Goal: Download file/media

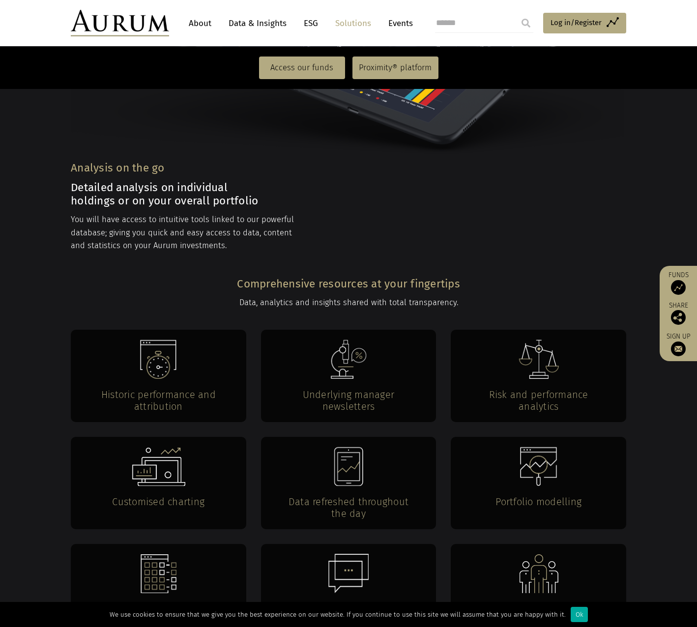
scroll to position [1818, 0]
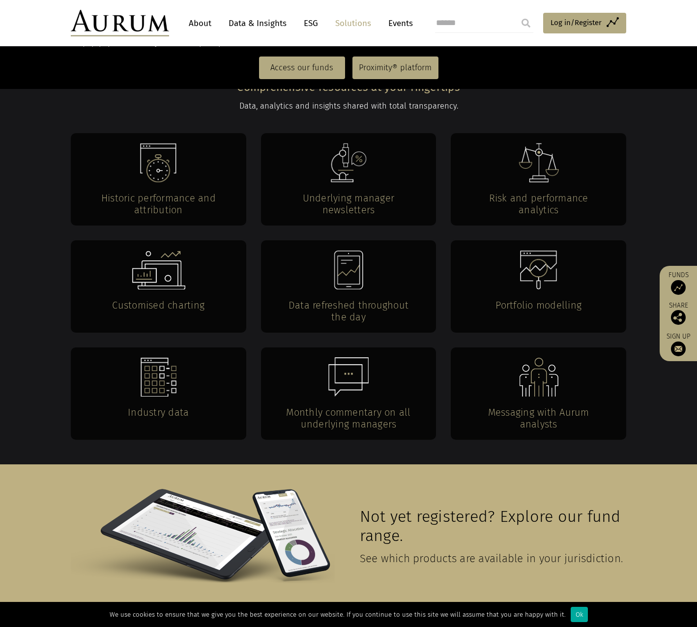
click at [241, 21] on link "Data & Insights" at bounding box center [258, 23] width 68 height 18
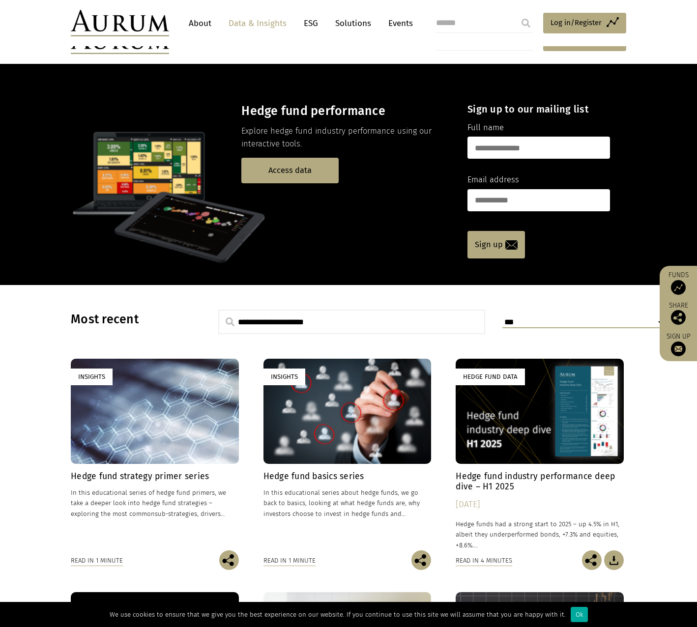
scroll to position [98, 0]
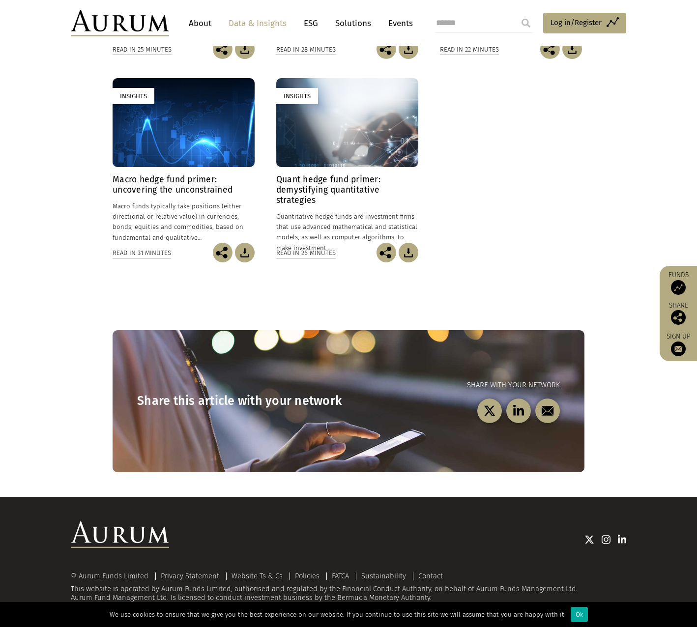
scroll to position [197, 0]
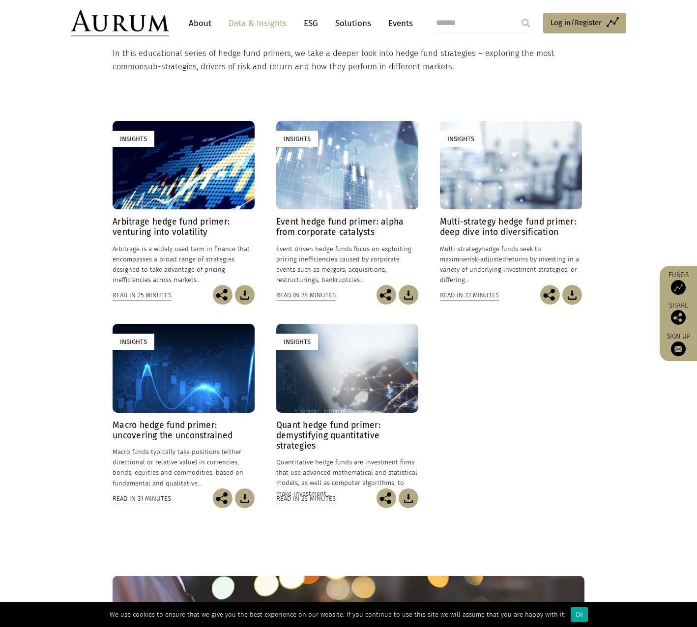
click at [509, 222] on h4 "Multi-strategy hedge fund primer: deep dive into diversification" at bounding box center [511, 227] width 142 height 21
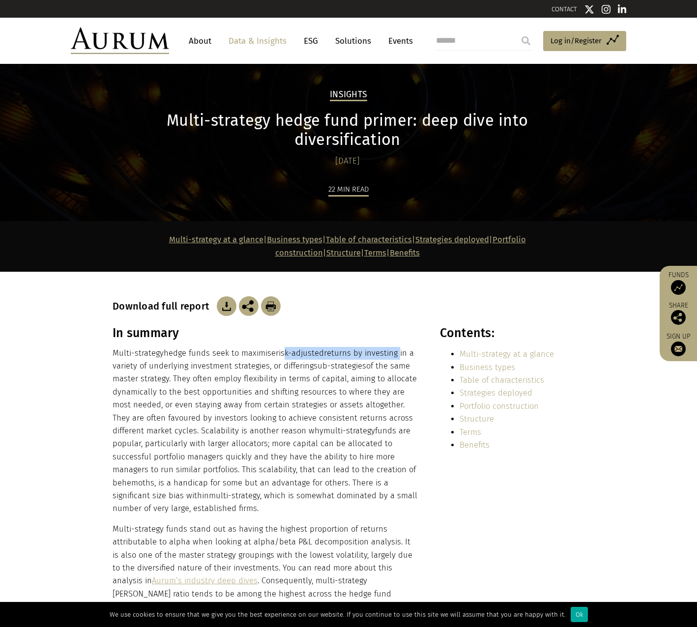
drag, startPoint x: 286, startPoint y: 340, endPoint x: 398, endPoint y: 339, distance: 111.5
click at [398, 347] on p "Multi-strategy hedge funds seek to maximise risk-adjusted returns by investing …" at bounding box center [266, 431] width 306 height 169
drag, startPoint x: 186, startPoint y: 364, endPoint x: 314, endPoint y: 365, distance: 128.2
click at [314, 365] on p "Multi-strategy hedge funds seek to maximise risk-adjusted returns by investing …" at bounding box center [266, 431] width 306 height 169
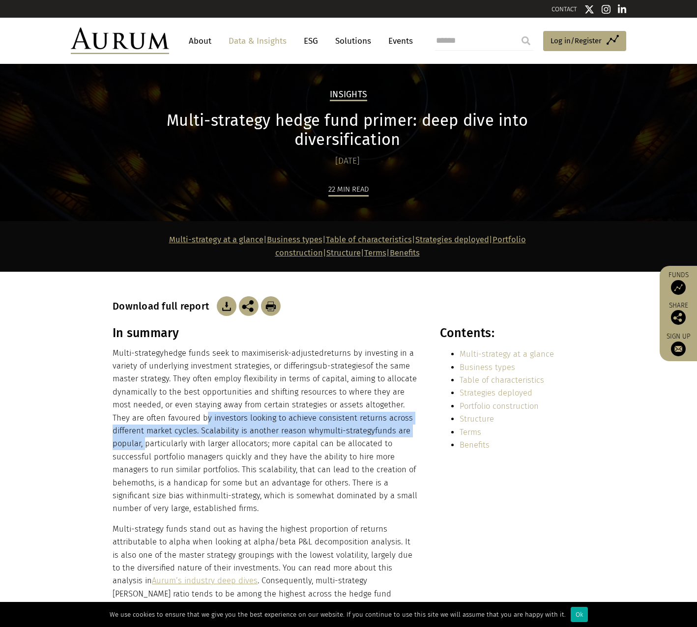
drag, startPoint x: 168, startPoint y: 399, endPoint x: 413, endPoint y: 415, distance: 245.2
click at [413, 415] on p "Multi-strategy hedge funds seek to maximise risk-adjusted returns by investing …" at bounding box center [266, 431] width 306 height 169
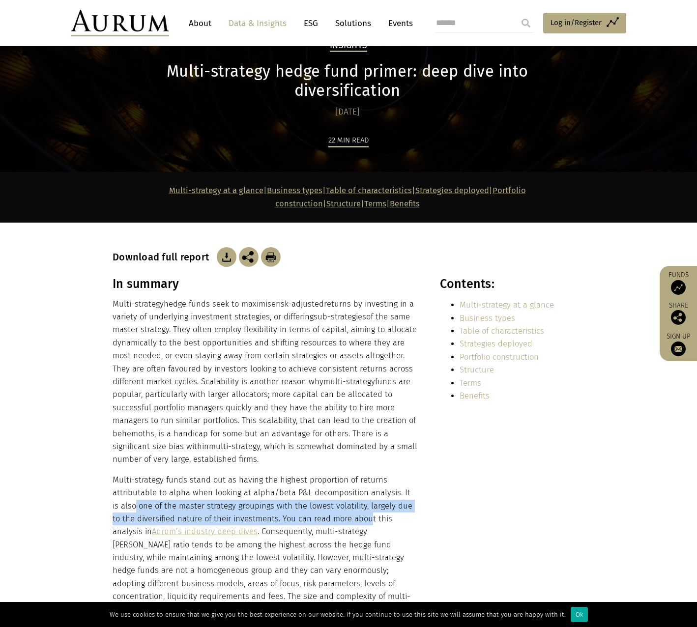
drag, startPoint x: 127, startPoint y: 485, endPoint x: 357, endPoint y: 505, distance: 230.8
click at [357, 505] on p "Multi-strategy funds stand out as having the highest proportion of returns attr…" at bounding box center [266, 558] width 306 height 169
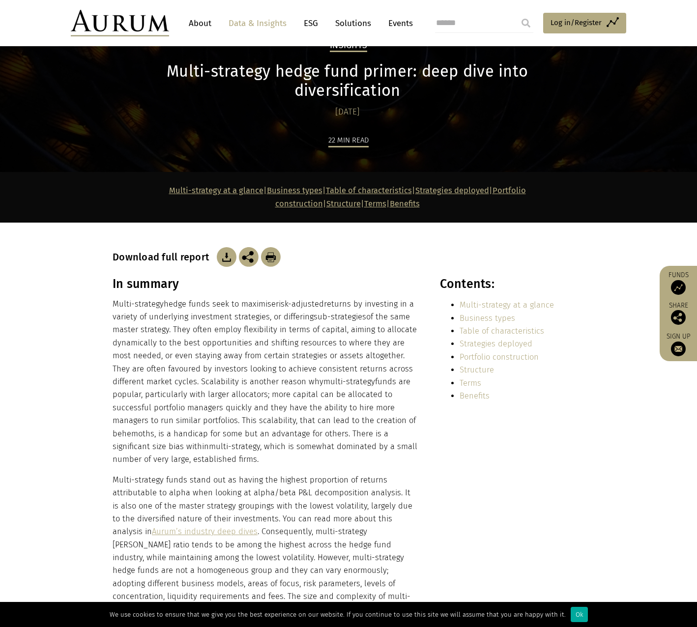
scroll to position [147, 0]
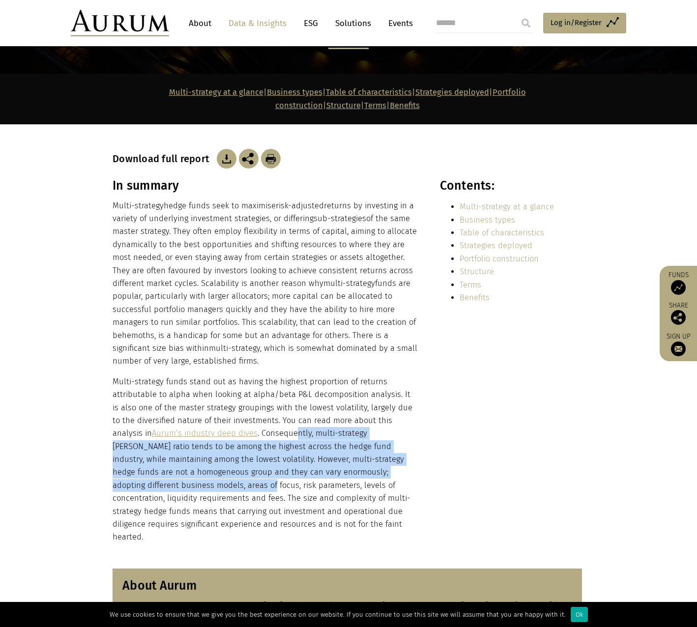
drag, startPoint x: 258, startPoint y: 416, endPoint x: 417, endPoint y: 454, distance: 163.1
click at [417, 454] on p "Multi-strategy funds stand out as having the highest proportion of returns attr…" at bounding box center [266, 459] width 306 height 169
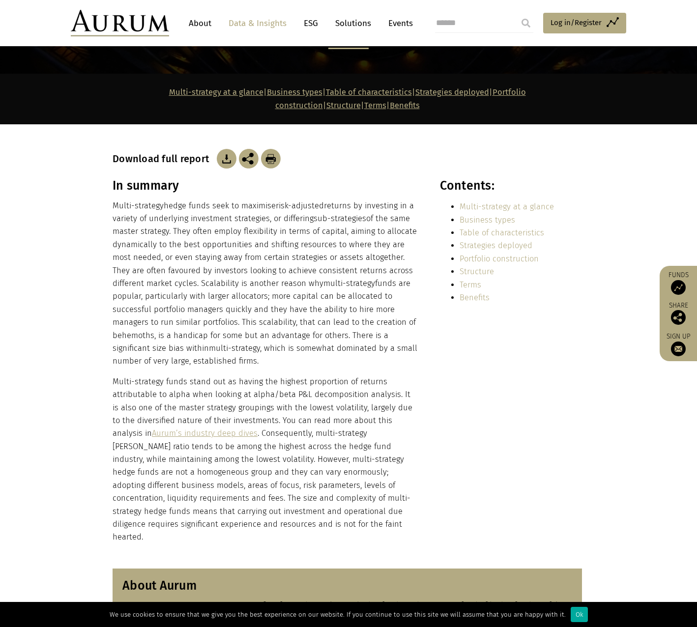
click at [327, 412] on p "Multi-strategy funds stand out as having the highest proportion of returns attr…" at bounding box center [266, 459] width 306 height 169
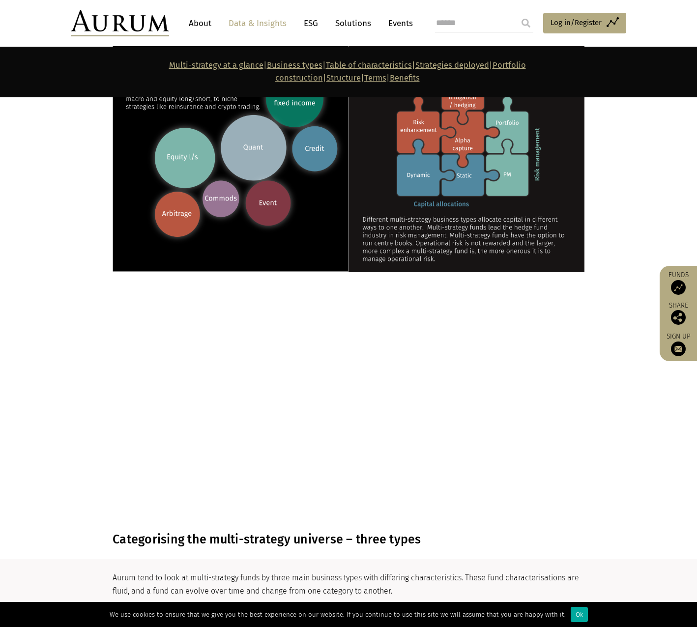
scroll to position [1277, 0]
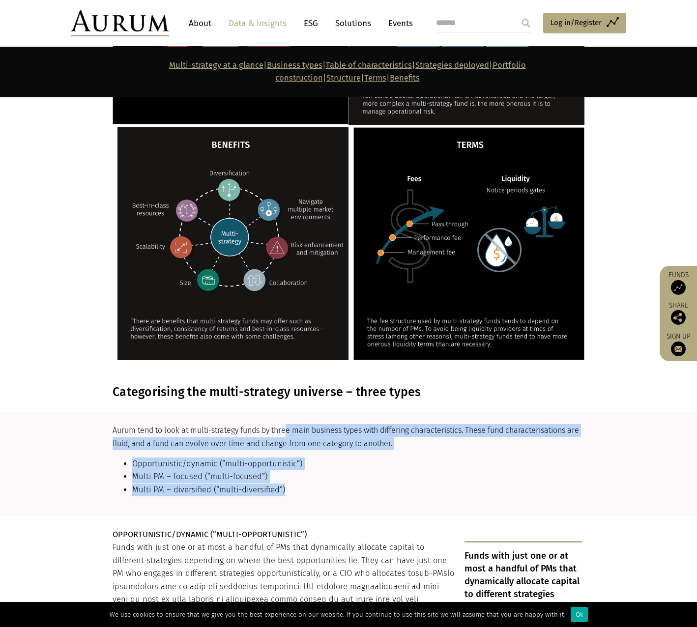
drag, startPoint x: 289, startPoint y: 402, endPoint x: 311, endPoint y: 460, distance: 61.6
click at [311, 460] on div "Aurum tend to look at multi-strategy funds by three main business types with di…" at bounding box center [347, 464] width 469 height 80
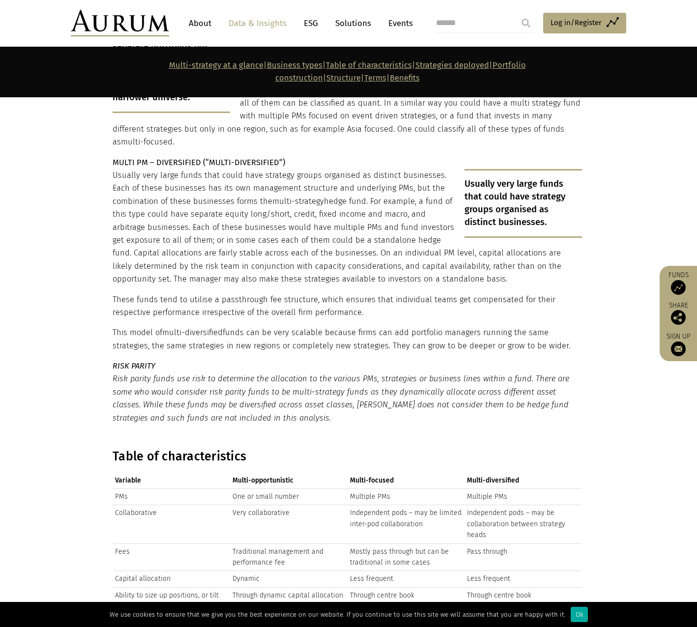
scroll to position [2063, 0]
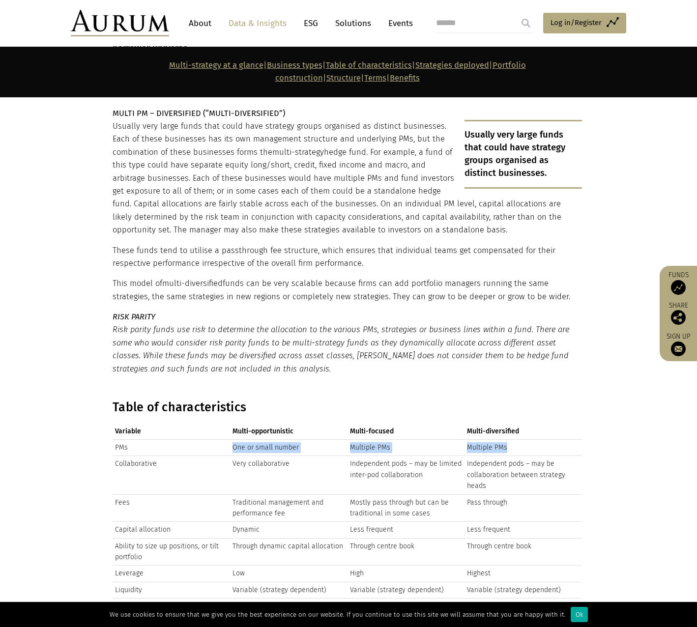
drag, startPoint x: 229, startPoint y: 399, endPoint x: 516, endPoint y: 395, distance: 287.0
click at [516, 439] on tr "PMs One or small number Multiple PMs Multiple PMs" at bounding box center [347, 447] width 469 height 16
click at [516, 439] on td "Multiple PMs" at bounding box center [522, 447] width 117 height 16
drag, startPoint x: 318, startPoint y: 403, endPoint x: 246, endPoint y: 402, distance: 71.7
click at [246, 439] on td "One or small number" at bounding box center [288, 447] width 117 height 16
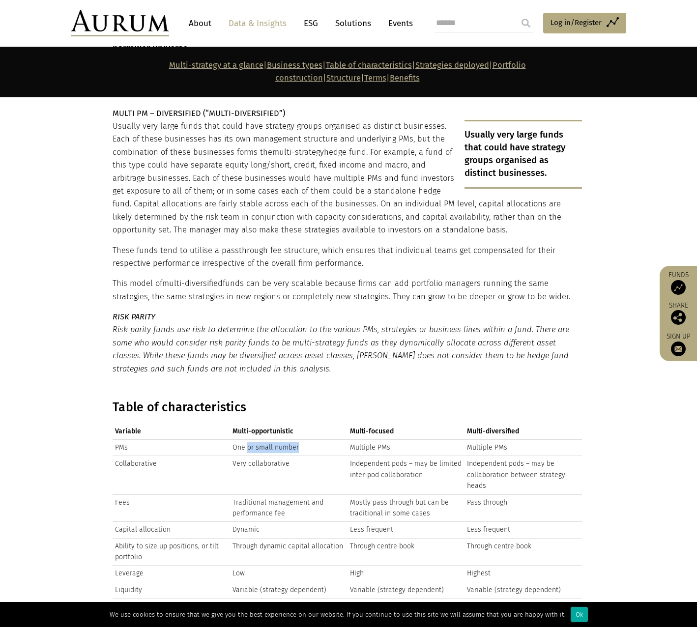
click at [246, 439] on td "One or small number" at bounding box center [288, 447] width 117 height 16
click at [246, 456] on td "Very collaborative" at bounding box center [288, 475] width 117 height 38
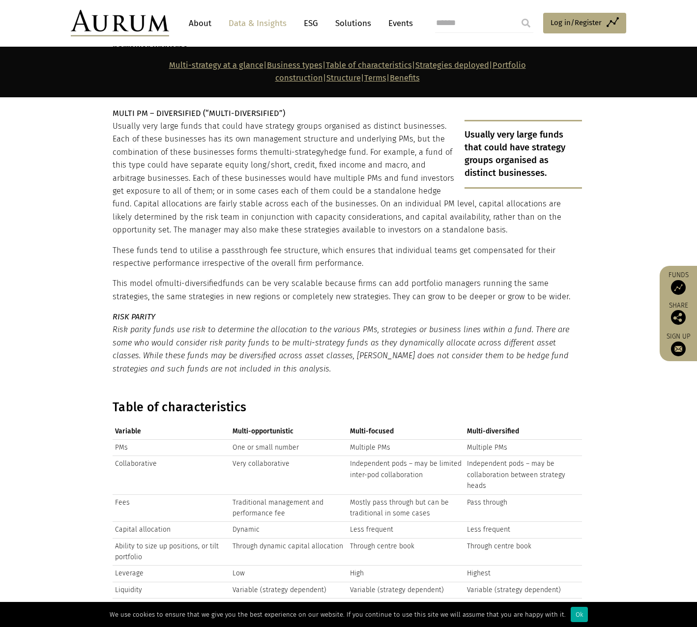
click at [259, 494] on td "Traditional management and performance fee" at bounding box center [288, 508] width 117 height 28
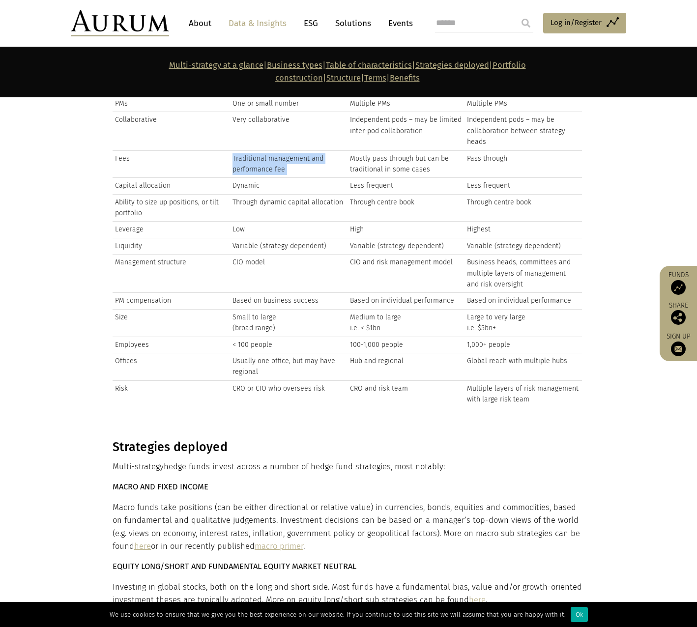
scroll to position [2309, 0]
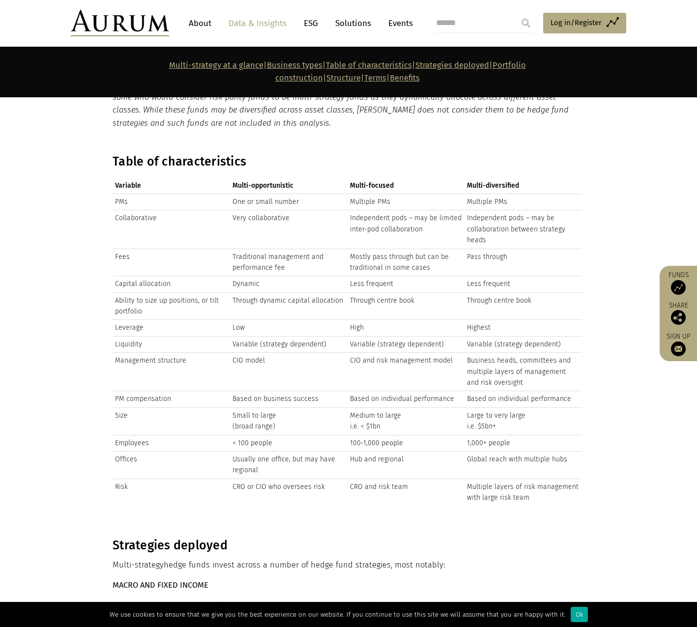
click at [499, 391] on td "Based on individual performance" at bounding box center [522, 399] width 117 height 16
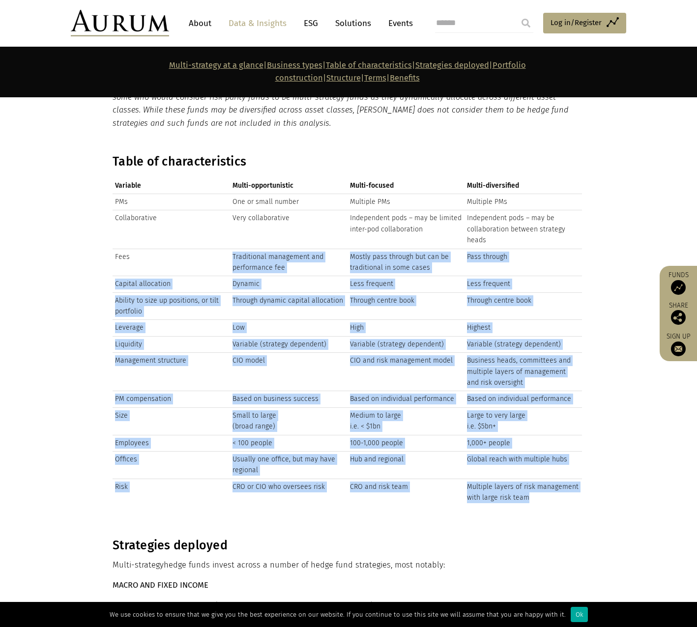
drag, startPoint x: 540, startPoint y: 452, endPoint x: 227, endPoint y: 205, distance: 399.1
click at [227, 205] on tbody "PMs One or small number Multiple PMs Multiple PMs Collaborative Very collaborat…" at bounding box center [347, 350] width 469 height 312
drag, startPoint x: 227, startPoint y: 205, endPoint x: 229, endPoint y: 217, distance: 12.0
click at [229, 249] on td "Fees" at bounding box center [171, 263] width 117 height 28
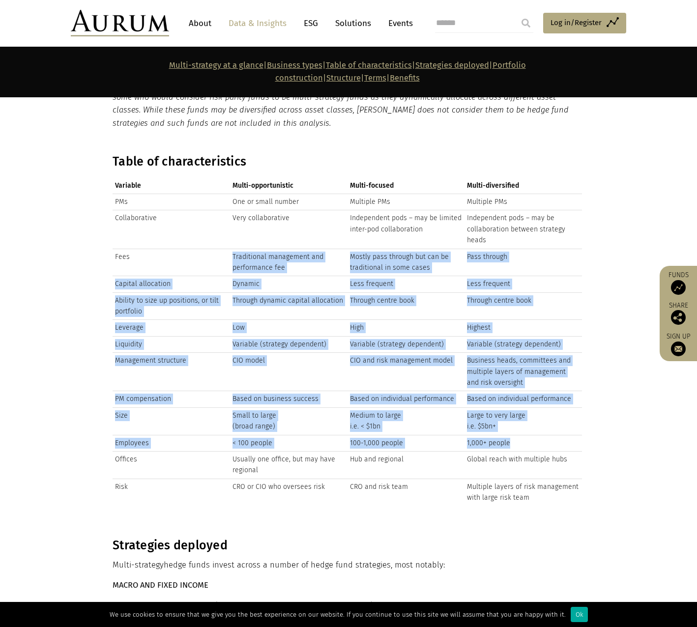
drag, startPoint x: 286, startPoint y: 218, endPoint x: 515, endPoint y: 403, distance: 294.9
click at [515, 403] on tbody "PMs One or small number Multiple PMs Multiple PMs Collaborative Very collaborat…" at bounding box center [347, 350] width 469 height 312
click at [515, 435] on td "1,000+ people" at bounding box center [522, 443] width 117 height 16
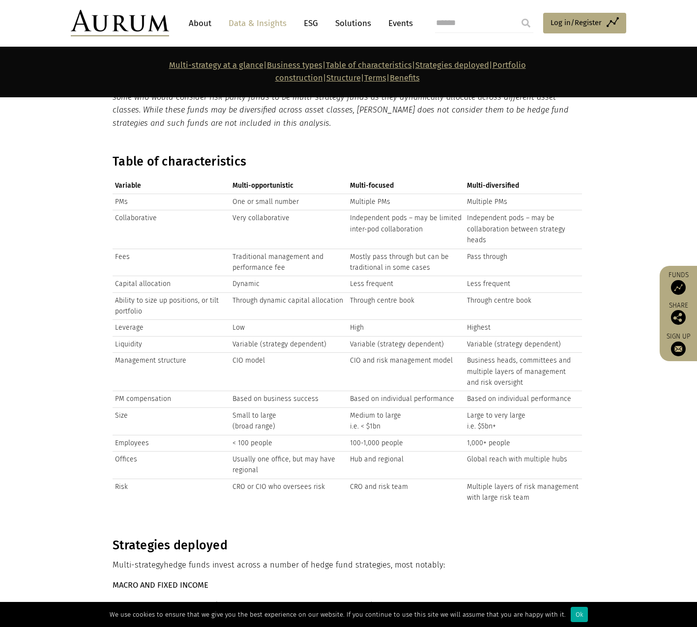
scroll to position [2555, 0]
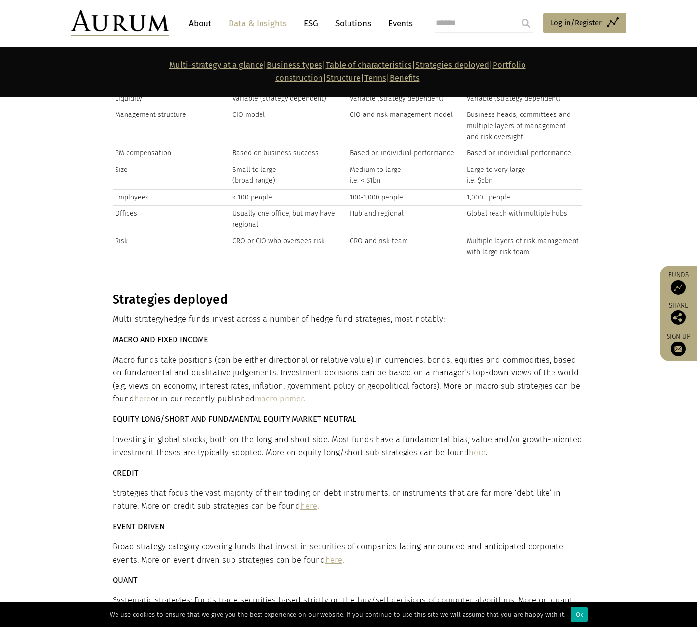
click at [370, 313] on p "Multi-strategy hedge funds invest across a number of hedge fund strategies, mos…" at bounding box center [347, 319] width 469 height 13
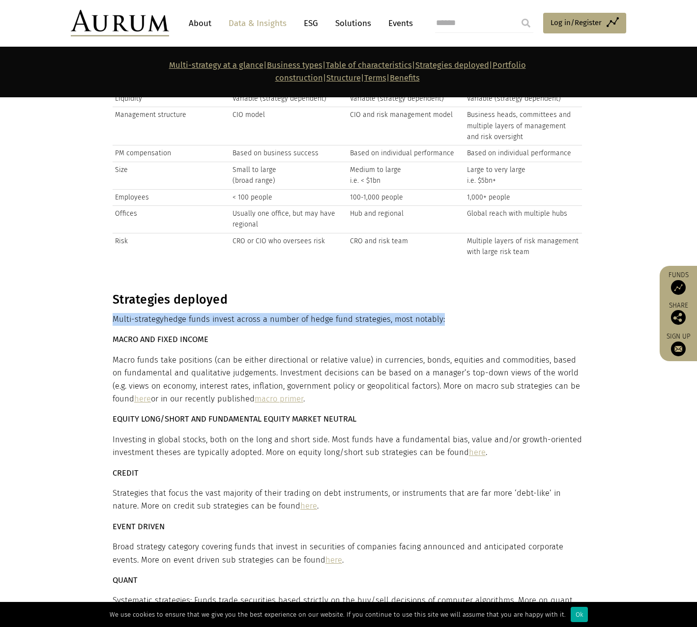
click at [370, 313] on p "Multi-strategy hedge funds invest across a number of hedge fund strategies, mos…" at bounding box center [347, 319] width 469 height 13
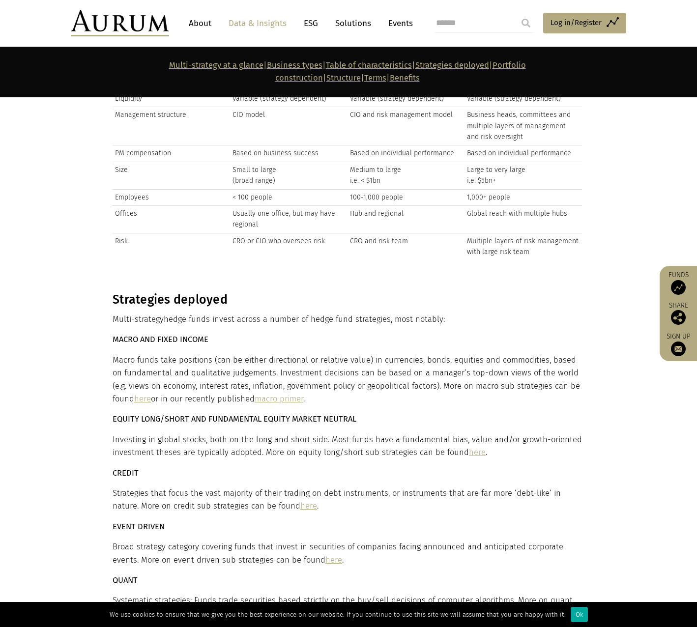
click at [369, 354] on p "Macro funds take positions (can be either directional or relative value) in cur…" at bounding box center [347, 380] width 469 height 52
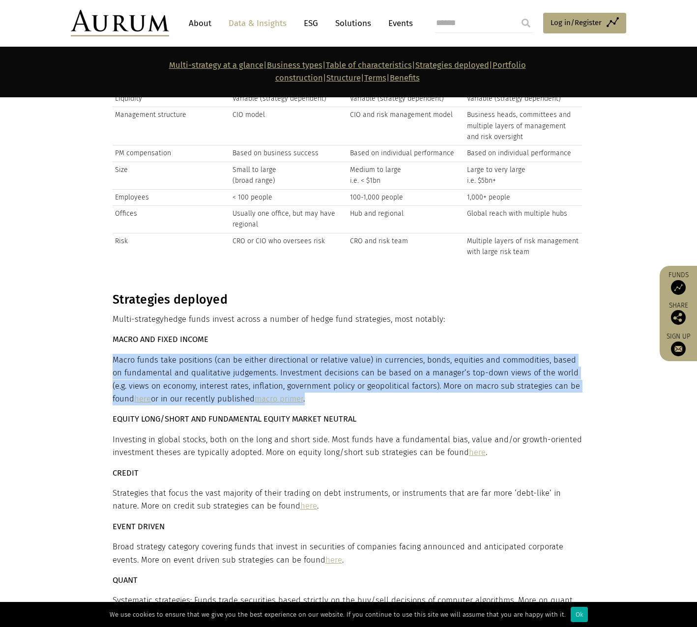
click at [369, 354] on p "Macro funds take positions (can be either directional or relative value) in cur…" at bounding box center [347, 380] width 469 height 52
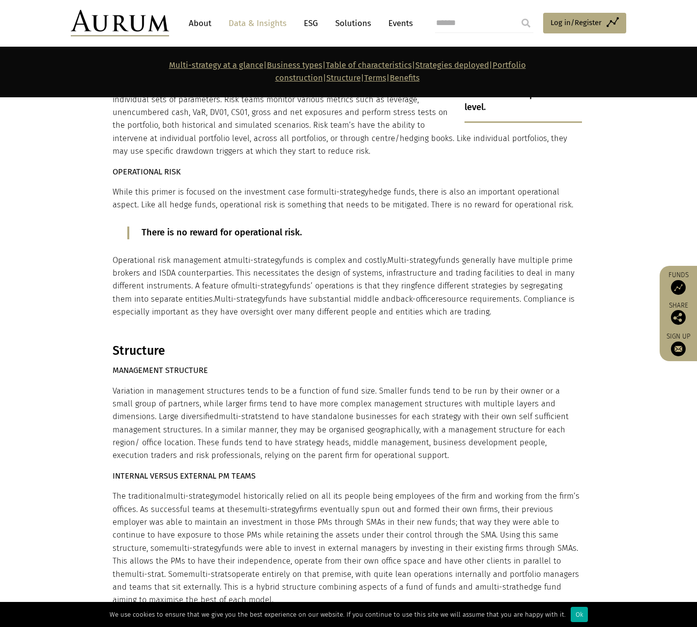
scroll to position [4127, 0]
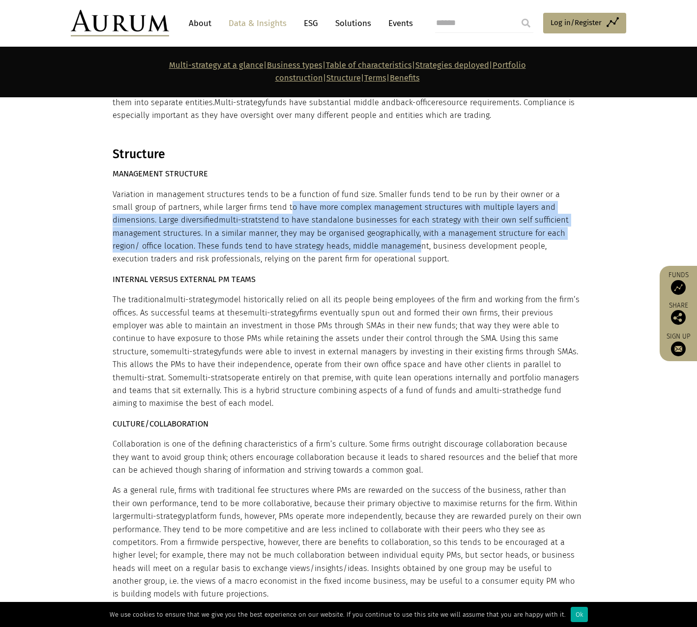
drag, startPoint x: 287, startPoint y: 144, endPoint x: 360, endPoint y: 191, distance: 86.1
click at [360, 191] on p "Variation in management structures tends to be a function of fund size. Smaller…" at bounding box center [347, 227] width 469 height 78
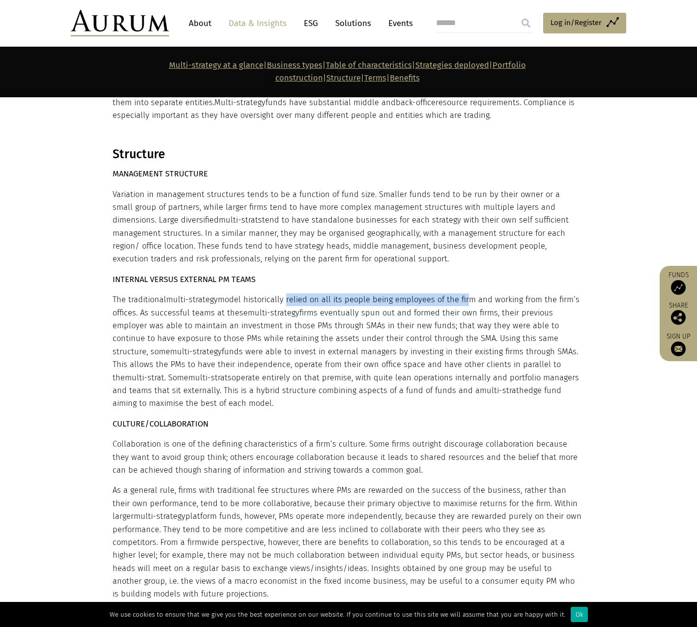
drag, startPoint x: 286, startPoint y: 243, endPoint x: 462, endPoint y: 242, distance: 175.9
click at [462, 293] on p "The traditional multi-strategy model historically relied on all its people bein…" at bounding box center [347, 351] width 469 height 117
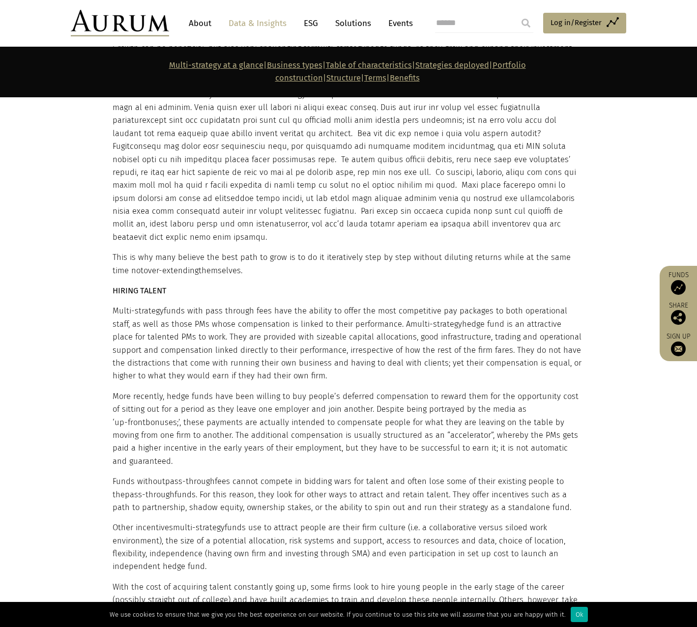
scroll to position [5208, 0]
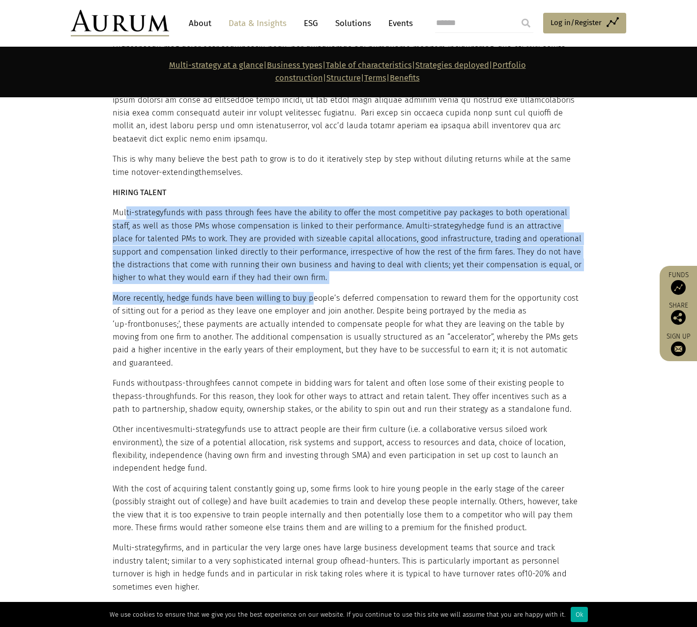
drag, startPoint x: 207, startPoint y: 141, endPoint x: 306, endPoint y: 218, distance: 125.3
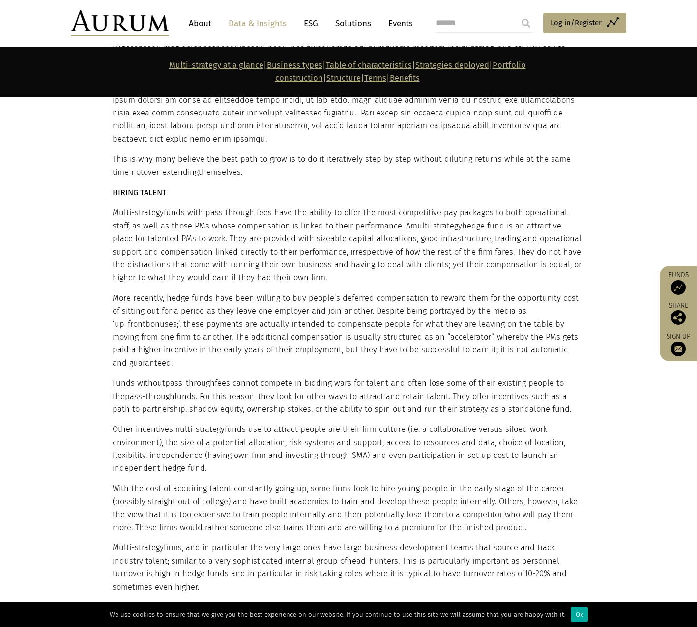
click at [302, 423] on p "Other incentives multi-strategy funds use to attract people are their firm cult…" at bounding box center [347, 449] width 469 height 52
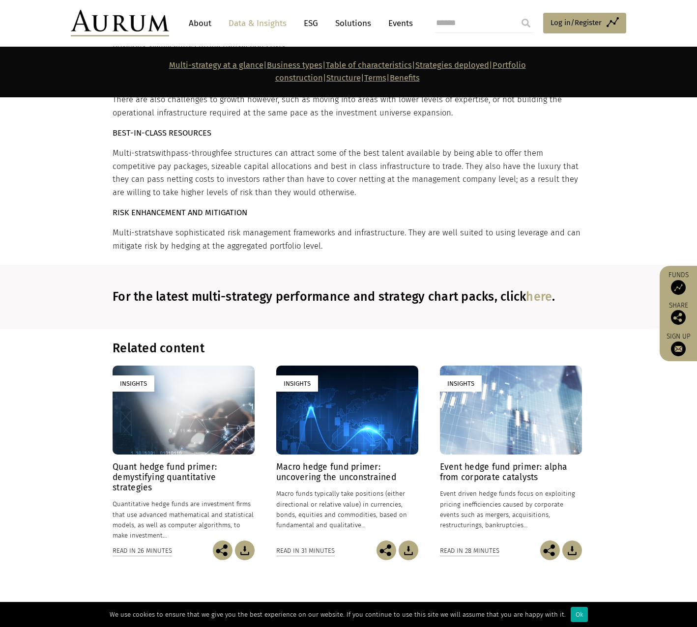
scroll to position [6780, 0]
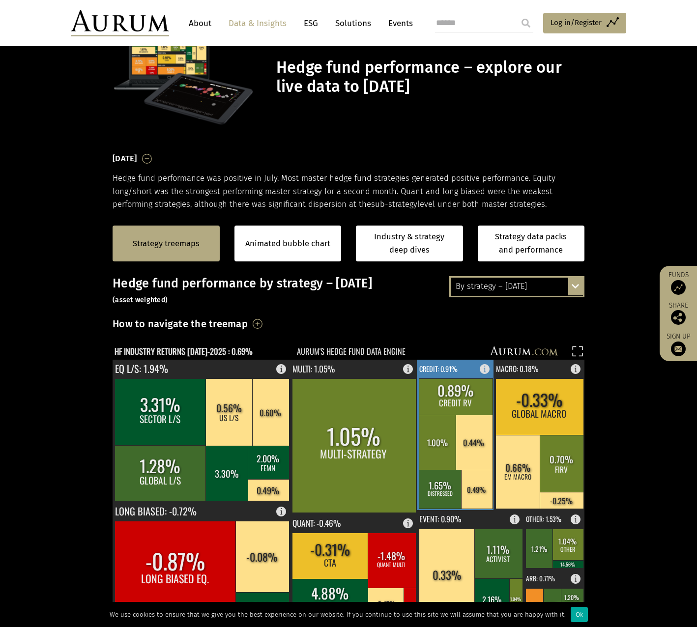
scroll to position [540, 0]
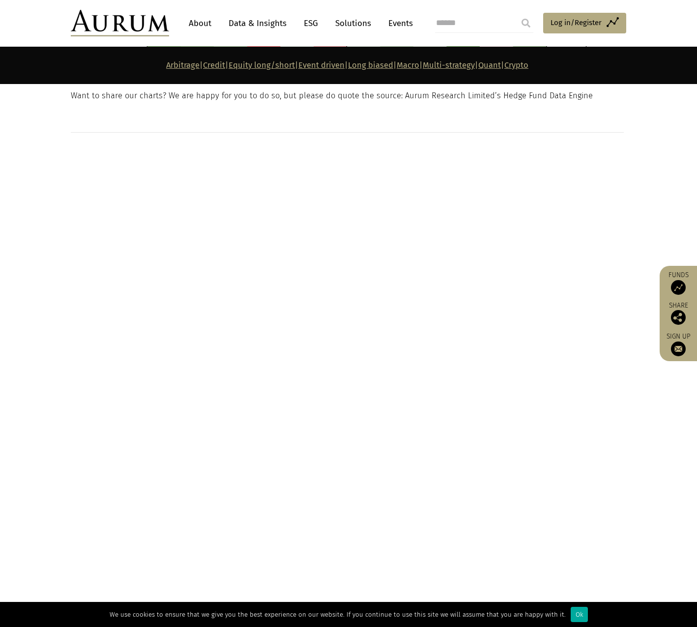
scroll to position [3902, 0]
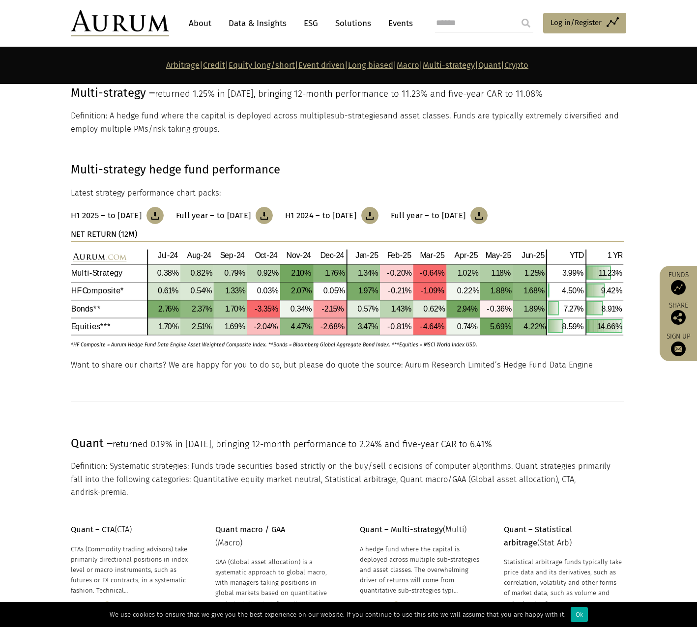
click at [164, 213] on img at bounding box center [154, 215] width 17 height 17
click at [552, 365] on p "Want to share our charts? We are happy for you to do so, but please do quote th…" at bounding box center [347, 365] width 553 height 13
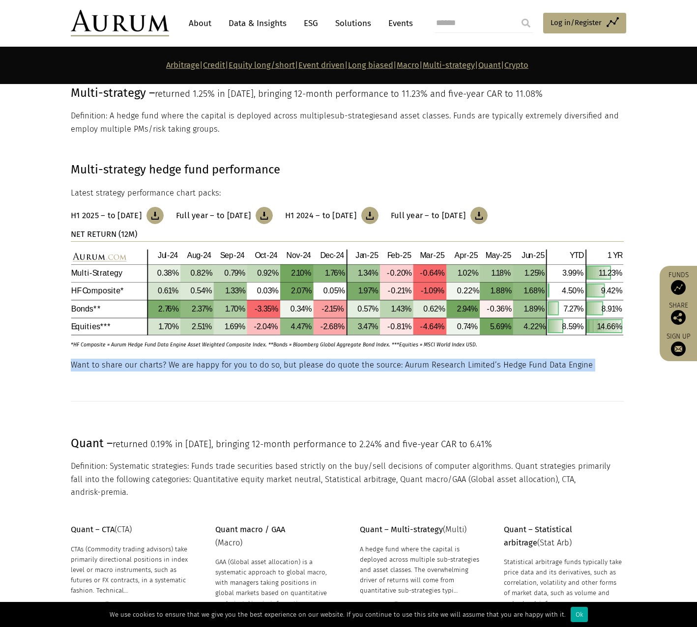
click at [552, 365] on p "Want to share our charts? We are happy for you to do so, but please do quote th…" at bounding box center [347, 365] width 553 height 13
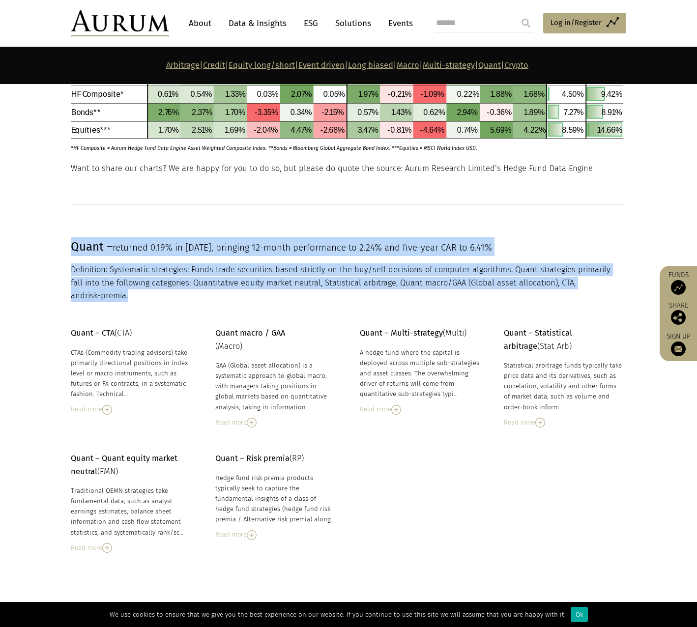
drag, startPoint x: 64, startPoint y: 247, endPoint x: 619, endPoint y: 283, distance: 556.4
click at [619, 283] on div "Quant – returned 0.19% in June 25, bringing 12-month performance to 2.24% and f…" at bounding box center [348, 269] width 575 height 65
click at [619, 285] on p "Definition: Systematic strategies: Funds trade securities based strictly on the…" at bounding box center [347, 282] width 553 height 39
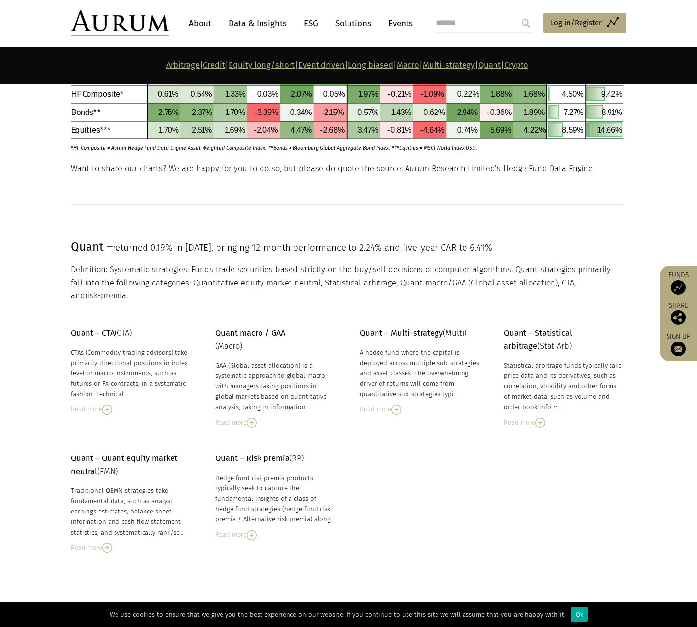
click at [253, 474] on div "Hedge fund risk premia products typically seek to capture the fundamental insig…" at bounding box center [275, 499] width 120 height 52
drag, startPoint x: 253, startPoint y: 474, endPoint x: 265, endPoint y: 480, distance: 13.6
click at [266, 483] on div "Hedge fund risk premia products typically seek to capture the fundamental insig…" at bounding box center [275, 499] width 120 height 52
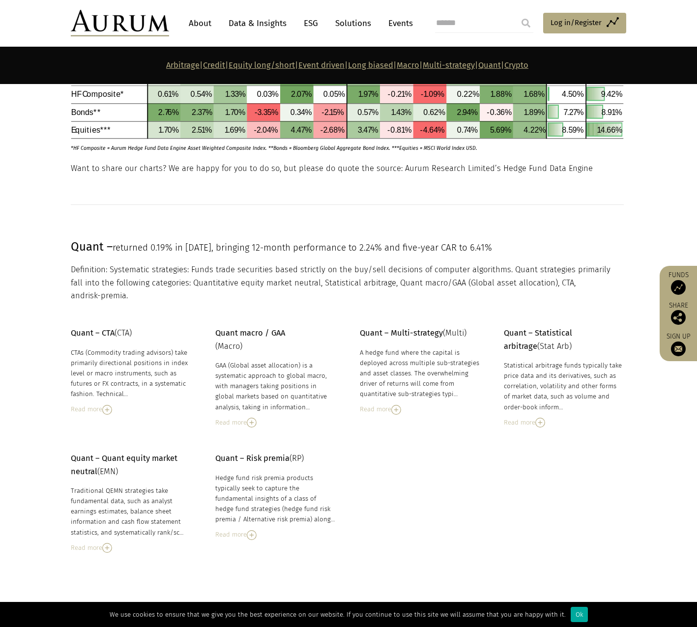
click at [139, 360] on div "CTAs (Commodity trading advisors) take primarily directional positions in index…" at bounding box center [131, 373] width 120 height 52
click at [435, 371] on div "A hedge fund where the capital is deployed across multiple sub-strategies and a…" at bounding box center [420, 373] width 120 height 52
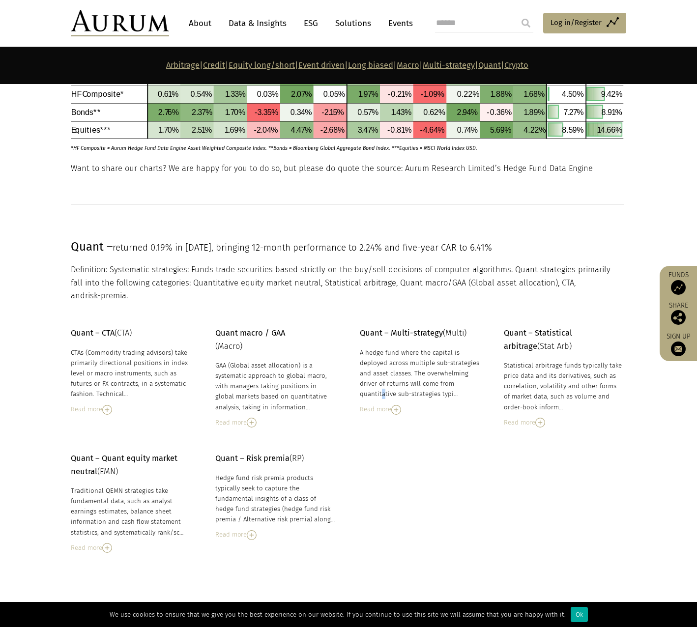
click at [398, 405] on img at bounding box center [396, 410] width 10 height 10
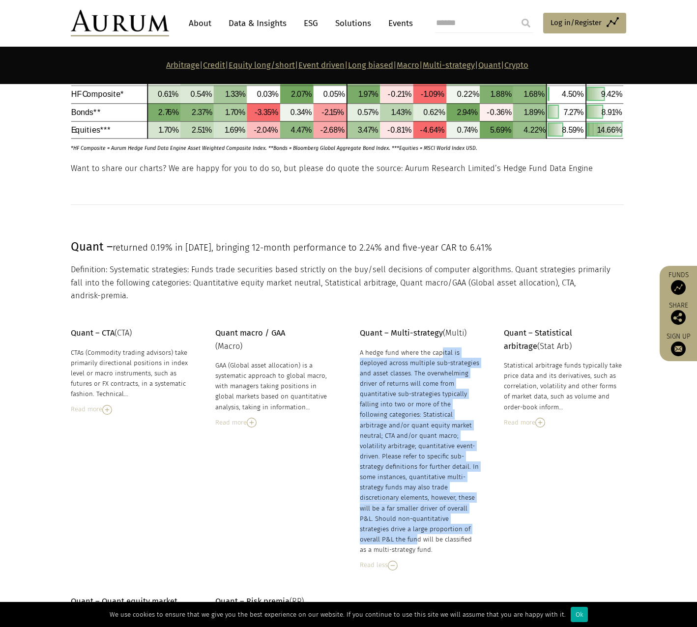
drag, startPoint x: 399, startPoint y: 340, endPoint x: 418, endPoint y: 520, distance: 180.7
click at [418, 520] on div "A hedge fund where the capital is deployed across multiple sub-strategies and a…" at bounding box center [420, 451] width 120 height 208
drag, startPoint x: 418, startPoint y: 520, endPoint x: 390, endPoint y: 500, distance: 34.1
click at [390, 500] on div "A hedge fund where the capital is deployed across multiple sub-strategies and a…" at bounding box center [420, 451] width 120 height 208
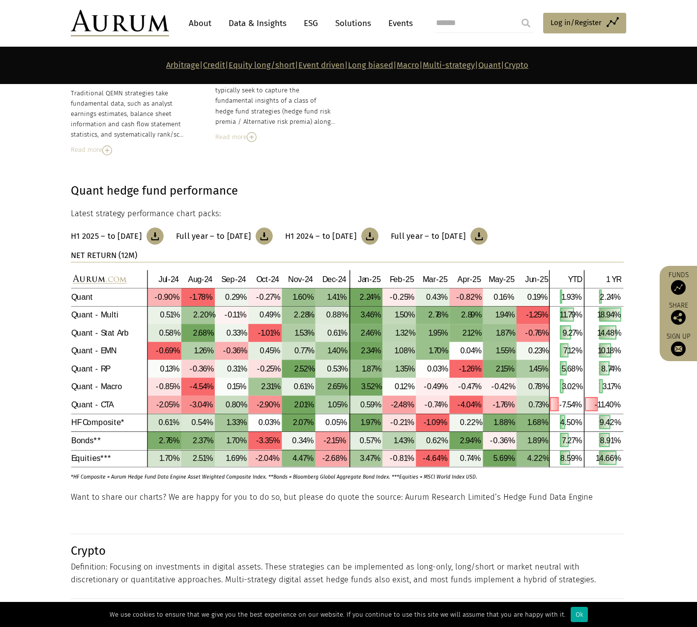
scroll to position [4934, 0]
